Goal: Task Accomplishment & Management: Manage account settings

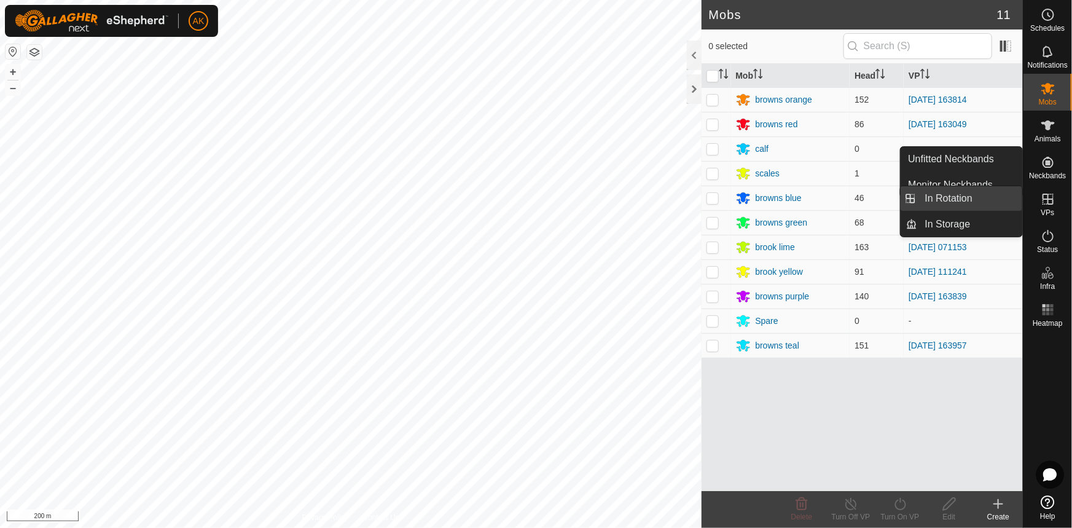
click at [946, 197] on link "In Rotation" at bounding box center [970, 198] width 105 height 25
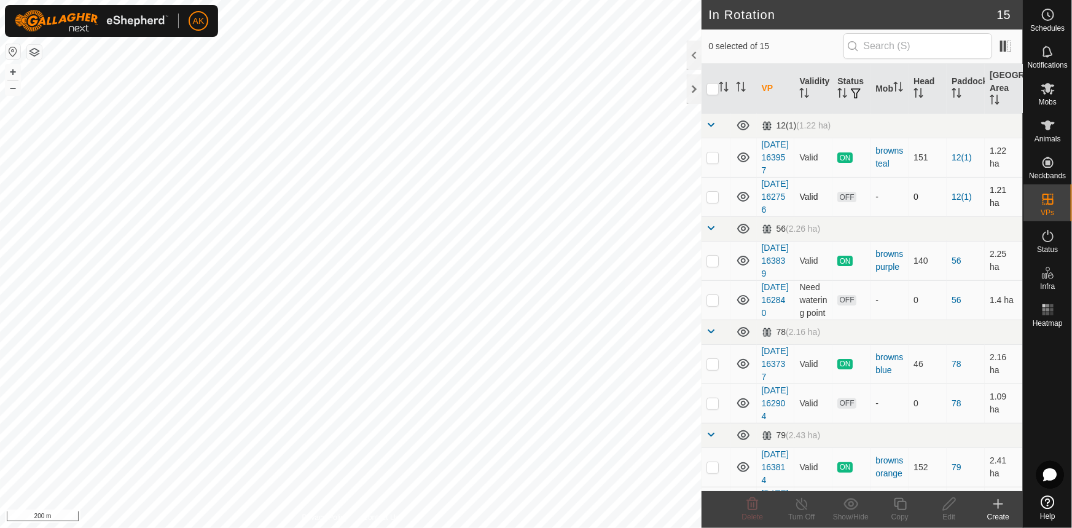
click at [711, 202] on p-checkbox at bounding box center [713, 197] width 12 height 10
checkbox input "true"
click at [716, 305] on p-checkbox at bounding box center [713, 300] width 12 height 10
checkbox input "true"
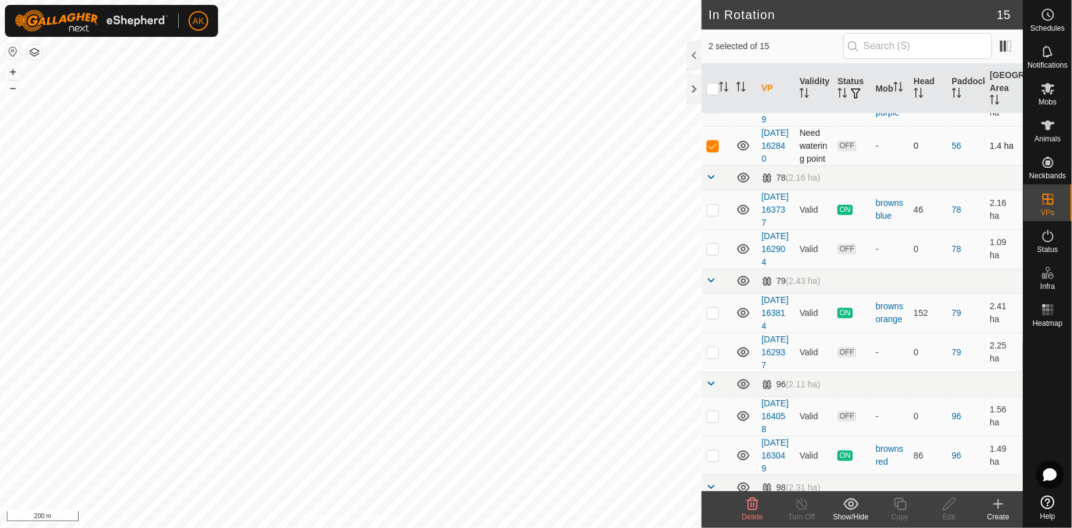
scroll to position [167, 0]
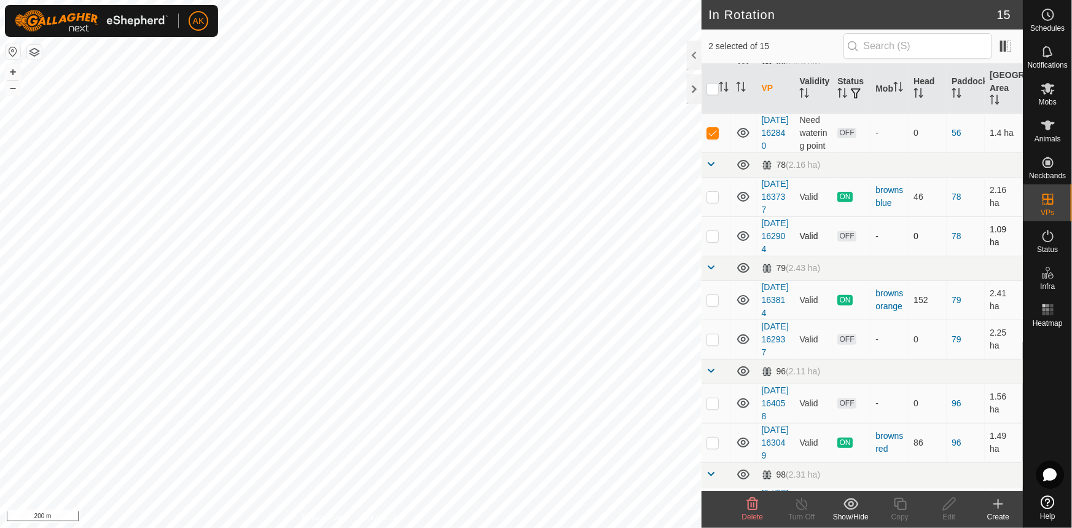
click at [719, 256] on td at bounding box center [716, 235] width 29 height 39
checkbox input "true"
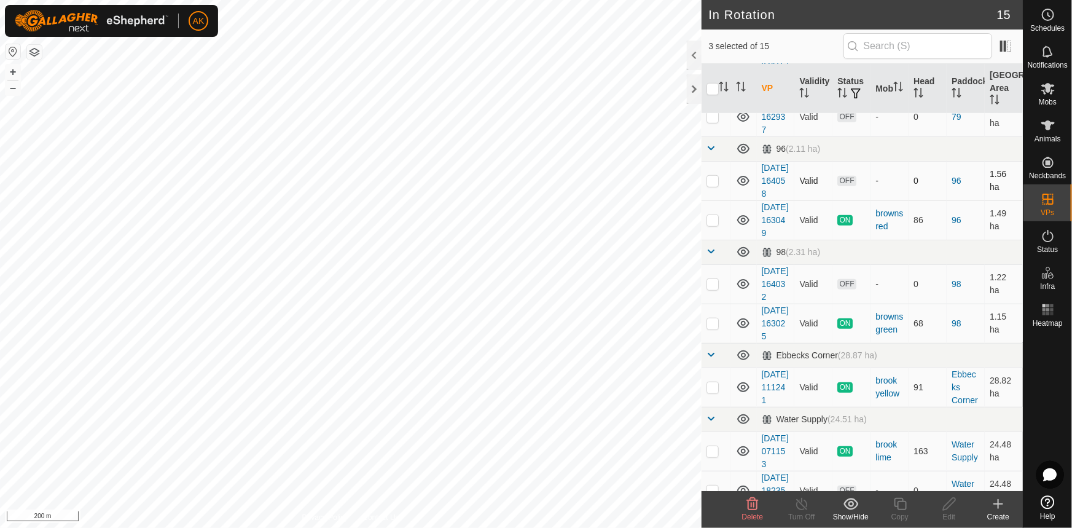
scroll to position [391, 0]
click at [719, 135] on td at bounding box center [716, 115] width 29 height 39
checkbox input "true"
click at [716, 184] on p-checkbox at bounding box center [713, 179] width 12 height 10
checkbox input "true"
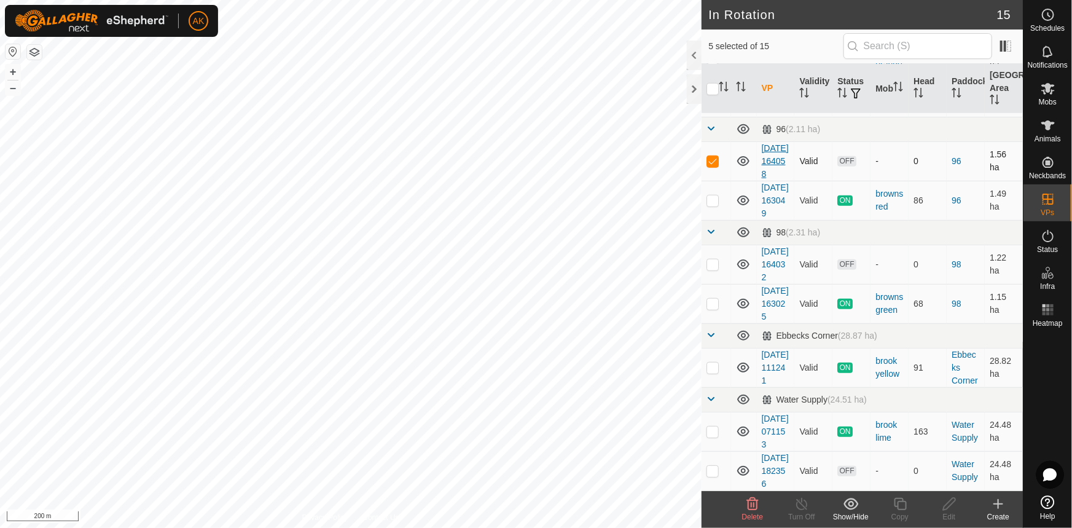
scroll to position [558, 0]
click at [718, 257] on td at bounding box center [716, 264] width 29 height 39
click at [753, 507] on icon at bounding box center [752, 503] width 15 height 15
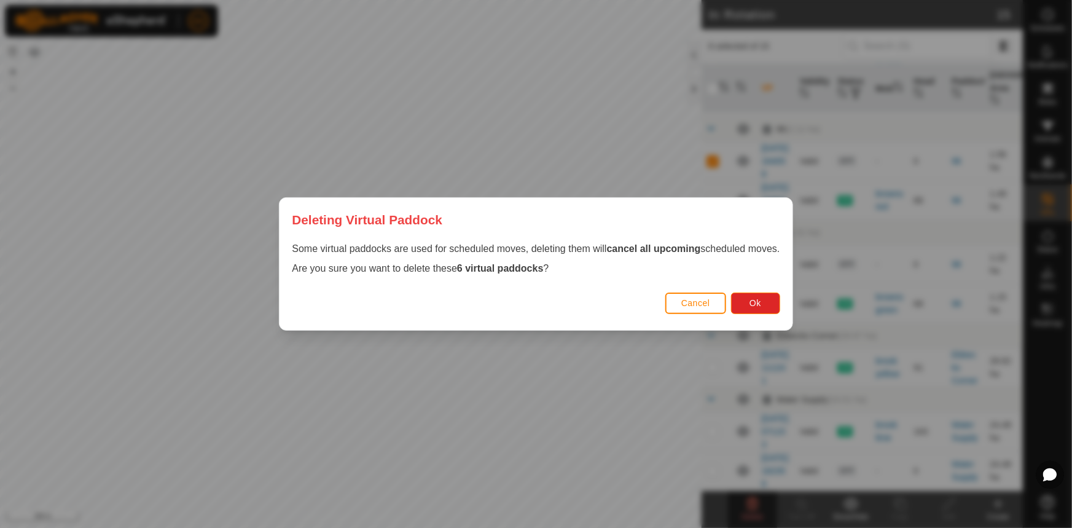
click at [581, 413] on div "Deleting Virtual Paddock Some virtual paddocks are used for scheduled moves, de…" at bounding box center [536, 264] width 1072 height 528
click at [706, 307] on span "Cancel" at bounding box center [695, 303] width 29 height 10
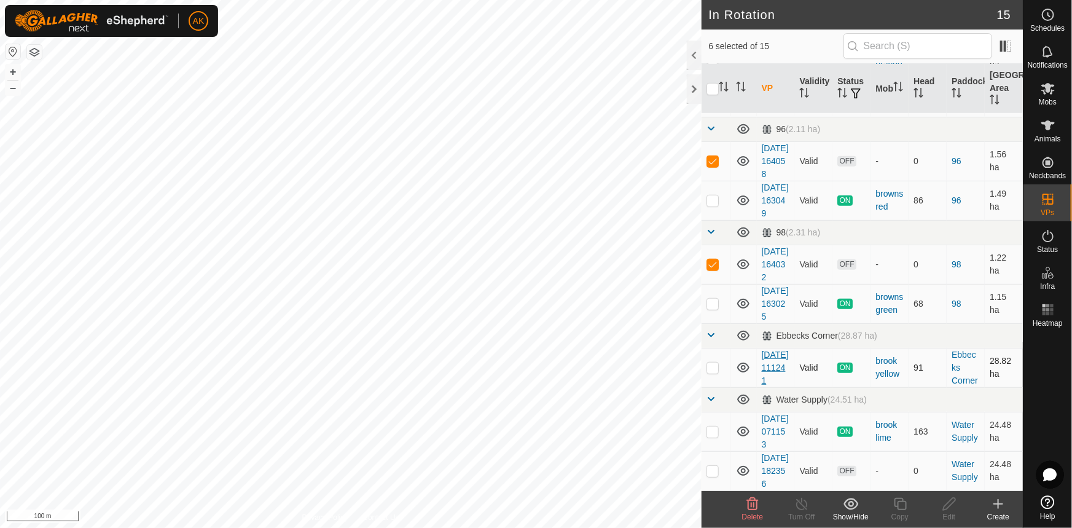
scroll to position [601, 0]
click at [713, 259] on p-checkbox at bounding box center [713, 264] width 12 height 10
checkbox input "false"
click at [716, 166] on p-checkbox at bounding box center [713, 161] width 12 height 10
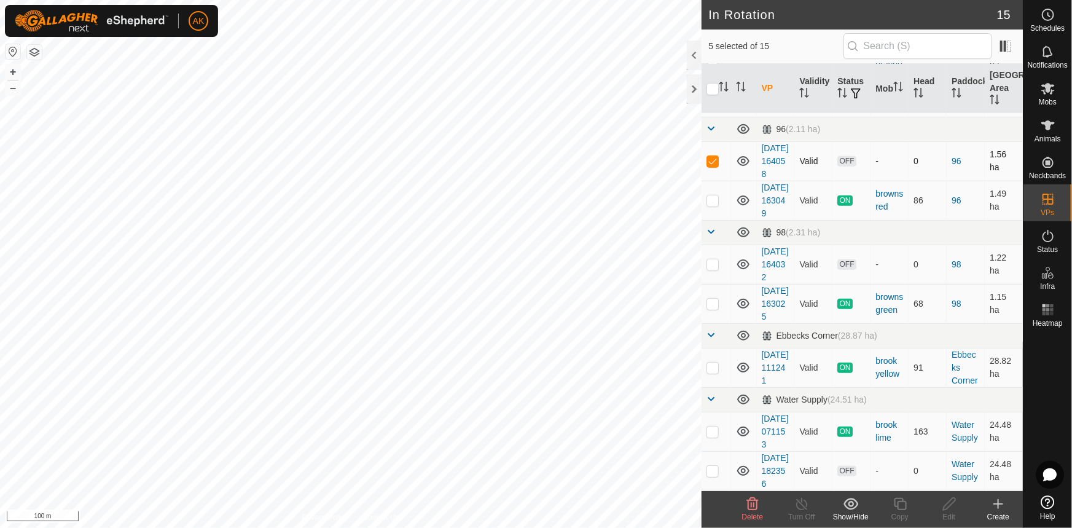
checkbox input "false"
click at [748, 501] on icon at bounding box center [752, 503] width 15 height 15
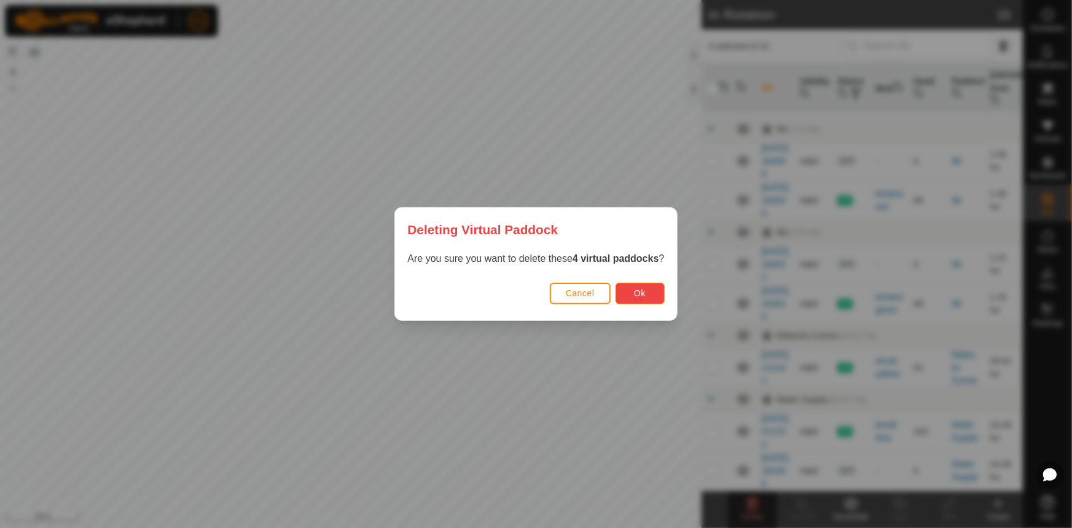
click at [654, 299] on button "Ok" at bounding box center [640, 294] width 49 height 22
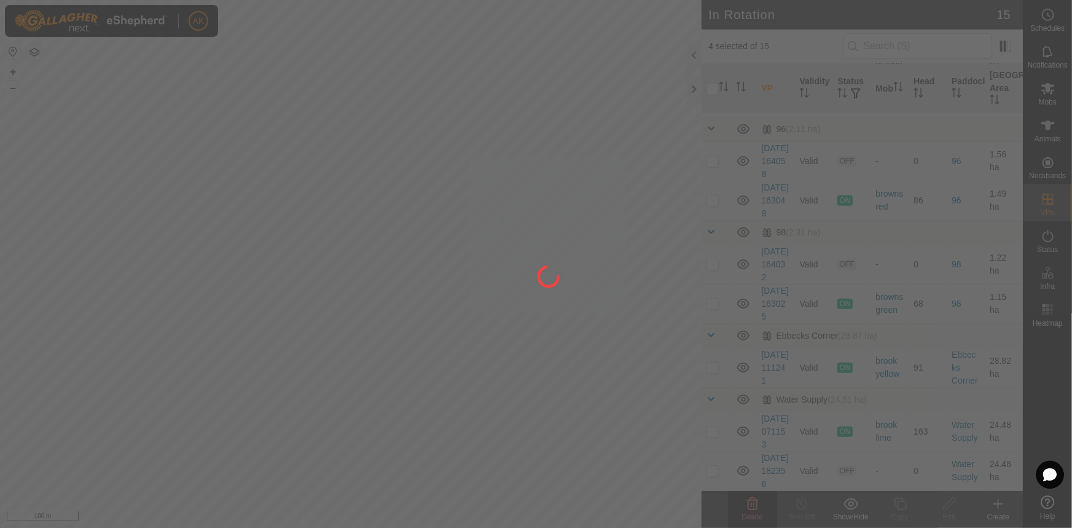
checkbox input "false"
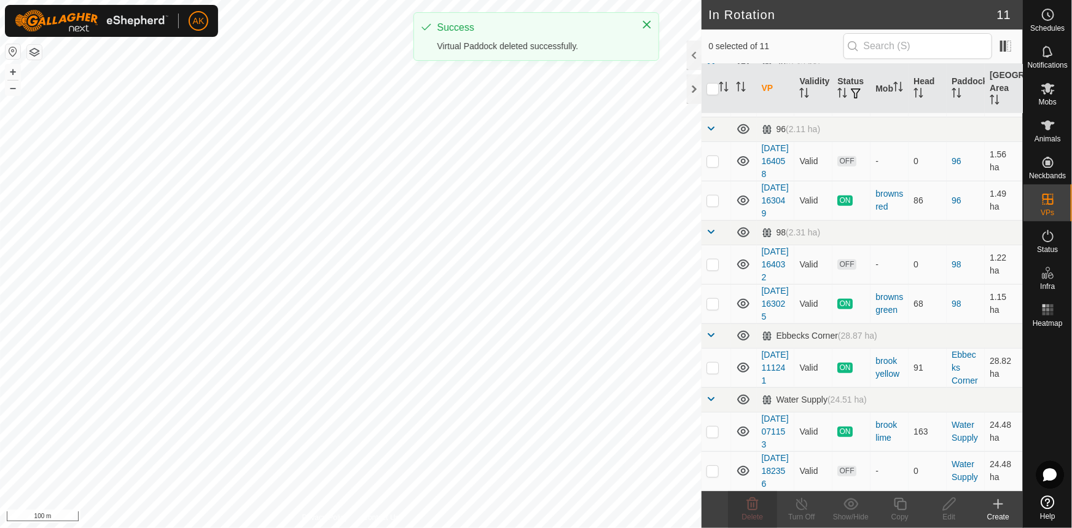
scroll to position [393, 0]
